Goal: Check status: Check status

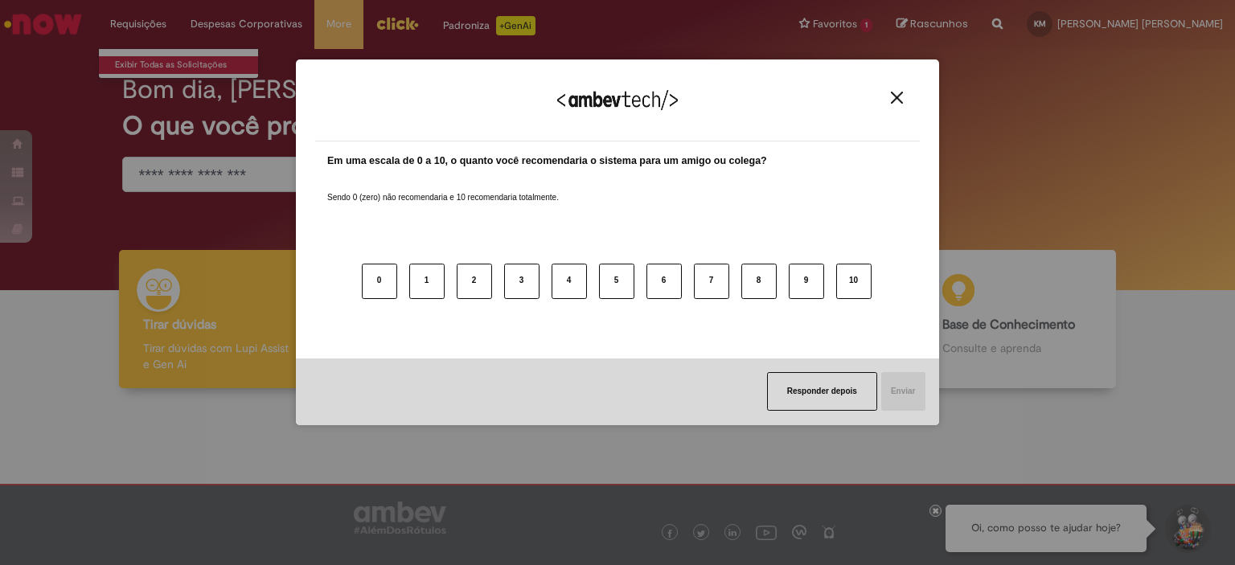
click at [135, 55] on div "Agradecemos seu feedback! Em uma escala de 0 a 10, o quanto você recomendaria o…" at bounding box center [617, 282] width 1235 height 565
click at [901, 98] on img "Close" at bounding box center [897, 98] width 12 height 12
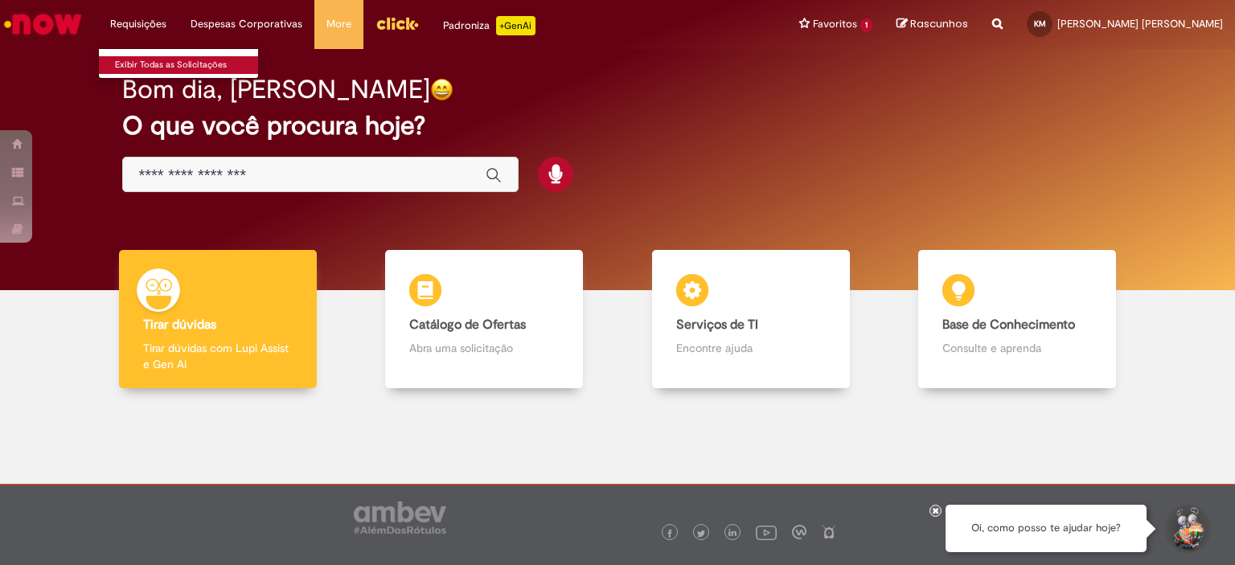
click at [145, 60] on link "Exibir Todas as Solicitações" at bounding box center [187, 65] width 177 height 18
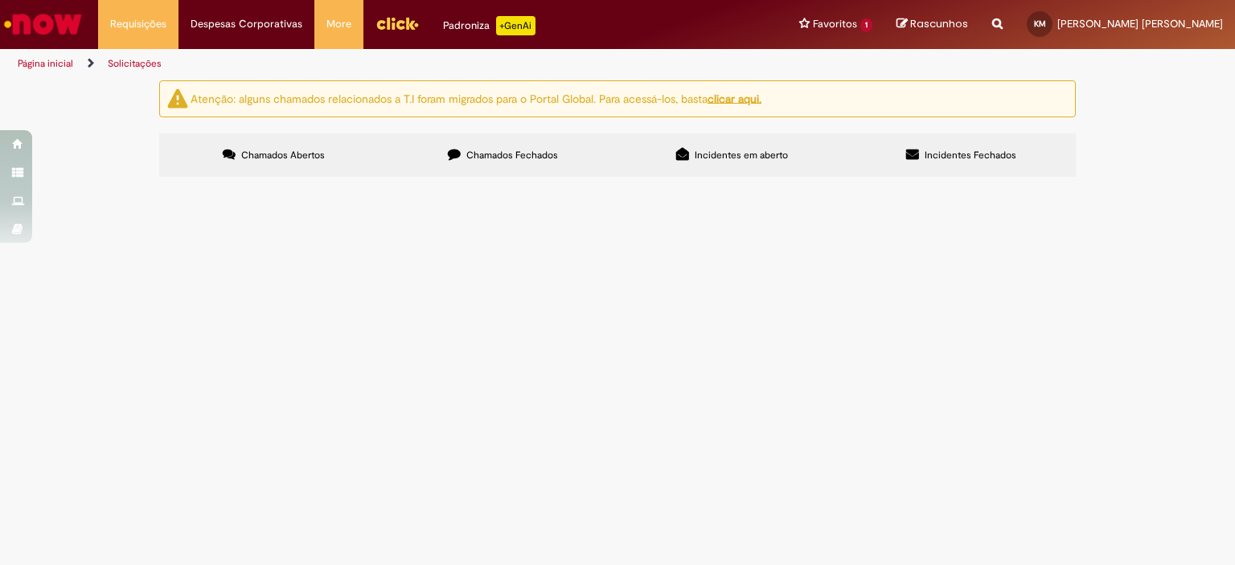
click at [520, 138] on label "Chamados Fechados" at bounding box center [502, 154] width 229 height 43
click at [0, 0] on span "solicitações rn" at bounding box center [0, 0] width 0 height 0
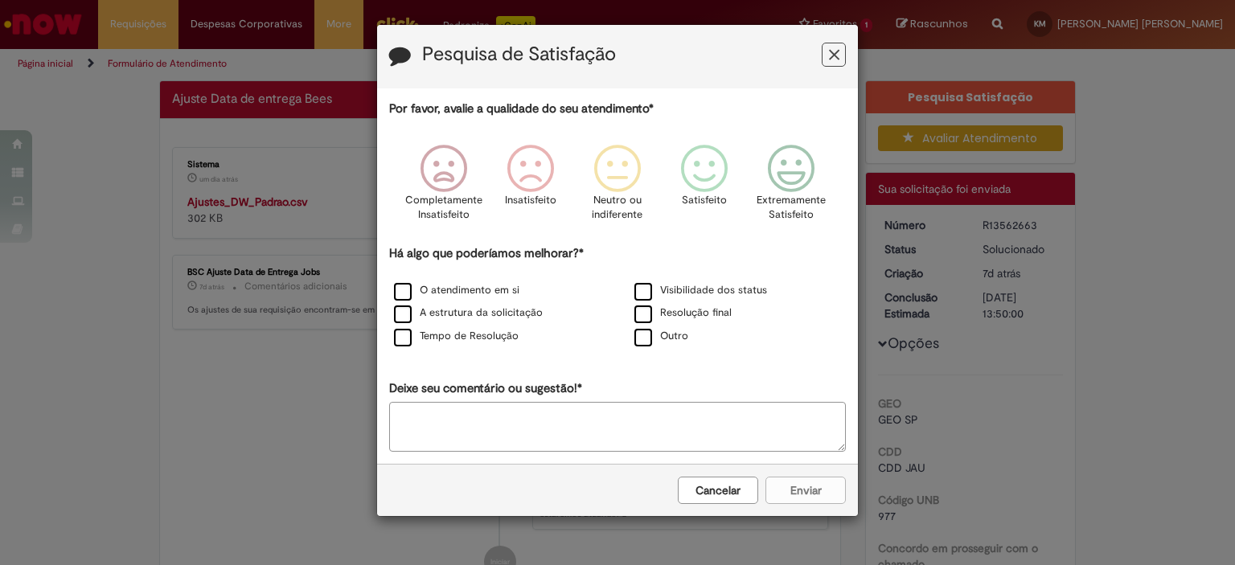
click at [844, 46] on button "Feedback" at bounding box center [834, 55] width 24 height 24
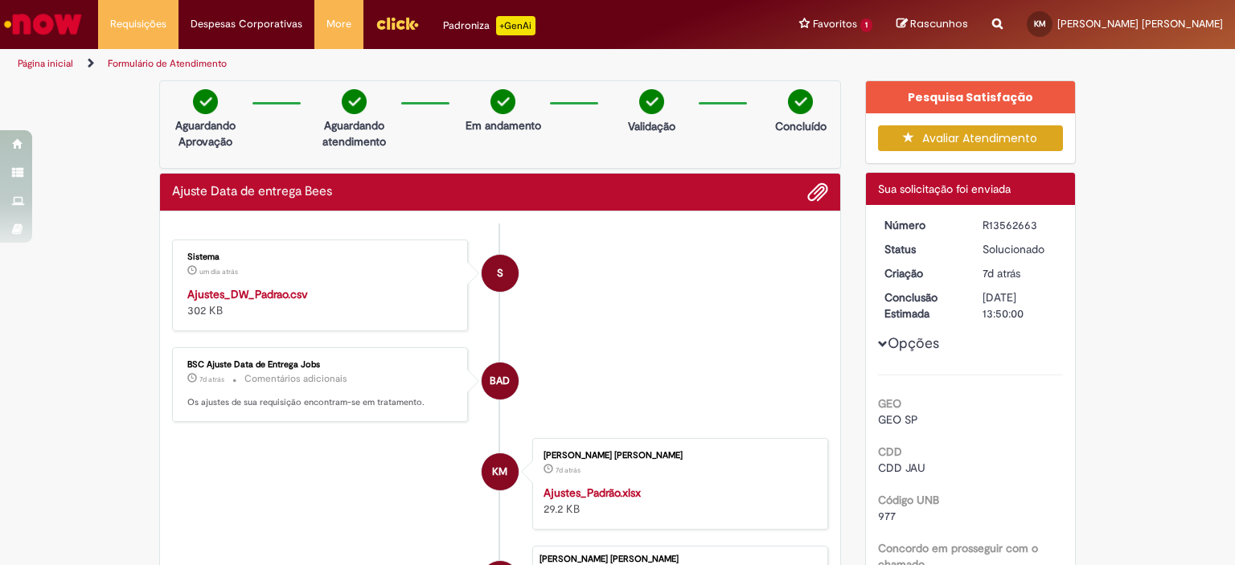
click at [264, 302] on div "Ajustes_DW_Padrao.csv 302 KB" at bounding box center [321, 302] width 268 height 32
click at [264, 296] on strong "Ajustes_DW_Padrao.csv" at bounding box center [247, 294] width 121 height 14
